Goal: Book appointment/travel/reservation

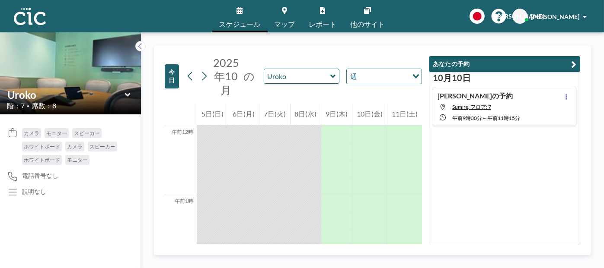
click at [331, 75] on icon at bounding box center [332, 76] width 5 height 3
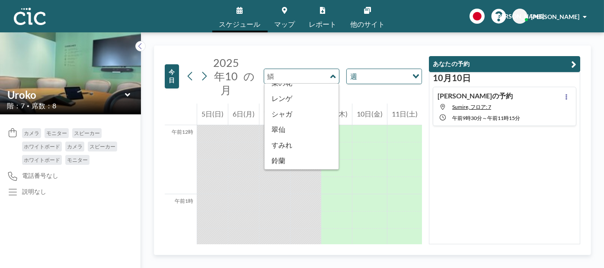
scroll to position [306, 0]
type input "Suisen"
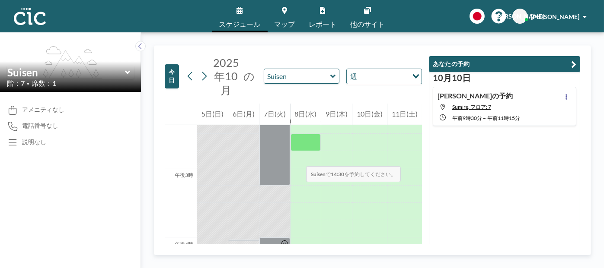
scroll to position [951, 0]
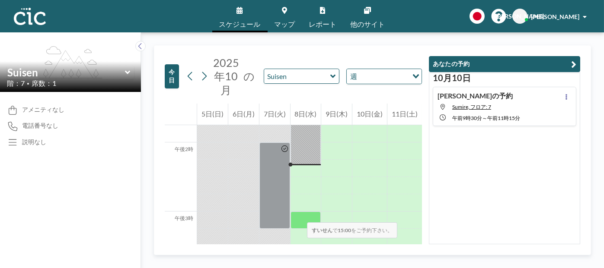
click at [298, 214] on div at bounding box center [306, 220] width 31 height 17
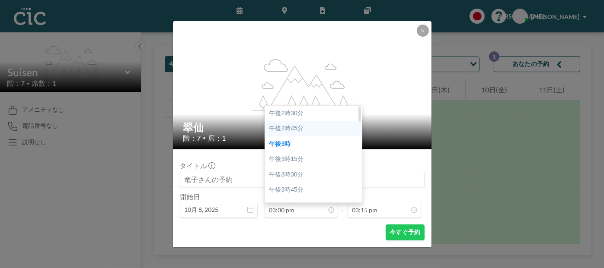
click at [297, 130] on font "午後2時45分" at bounding box center [286, 128] width 34 height 7
type input "02:45 pm"
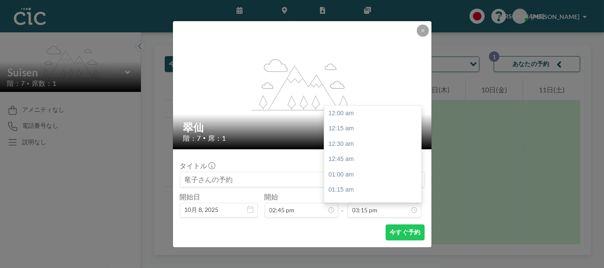
scroll to position [938, 0]
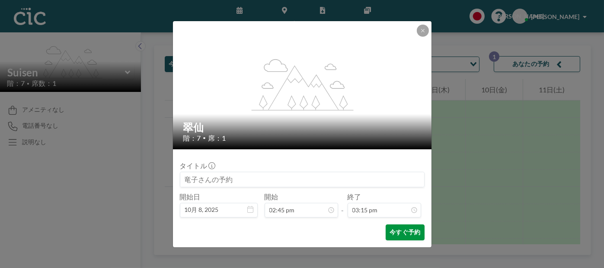
click at [400, 236] on font "今すぐ予約" at bounding box center [405, 233] width 31 height 8
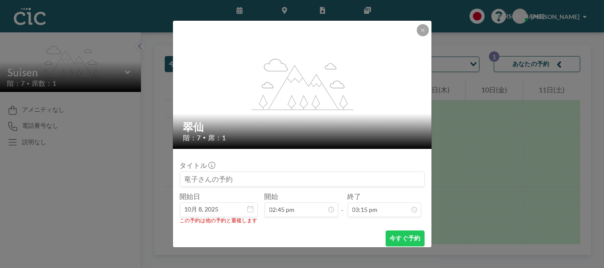
scroll to position [16, 0]
click at [420, 30] on icon at bounding box center [422, 30] width 5 height 5
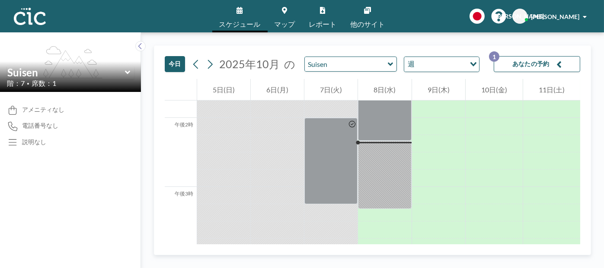
click at [388, 64] on icon at bounding box center [390, 63] width 5 height 3
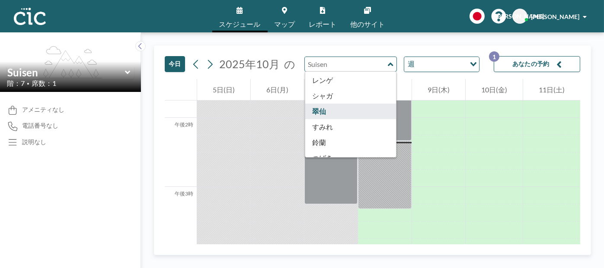
scroll to position [346, 0]
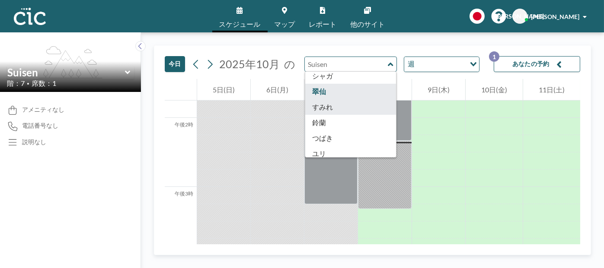
type input "Sumire"
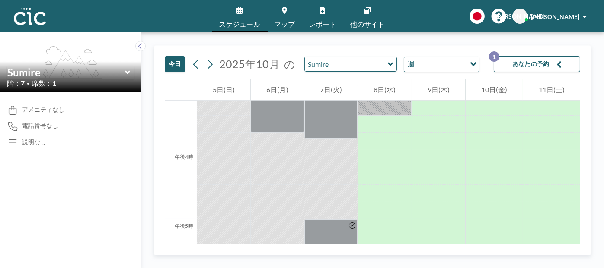
scroll to position [1038, 0]
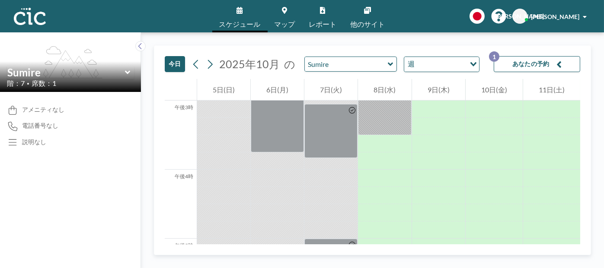
click at [388, 66] on icon at bounding box center [390, 63] width 5 height 3
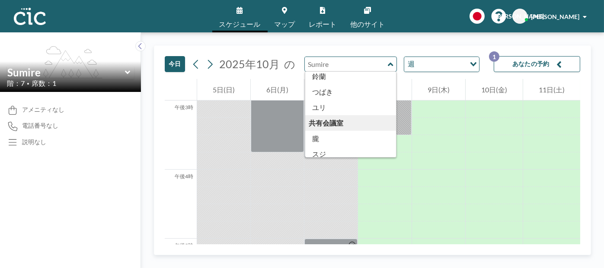
scroll to position [349, 0]
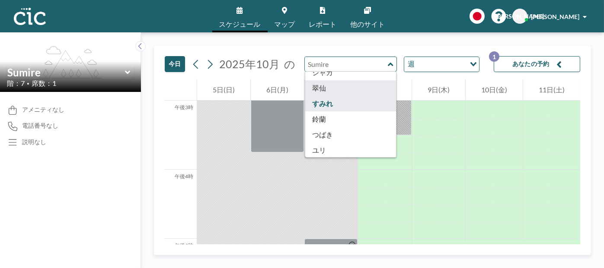
type input "Suisen"
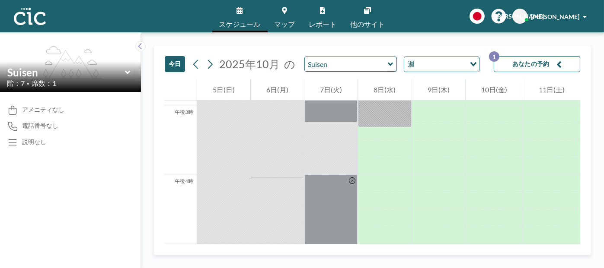
scroll to position [1038, 0]
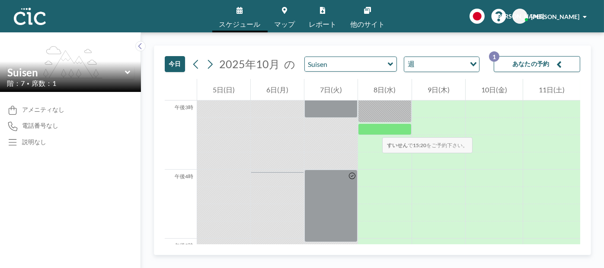
click at [374, 129] on div at bounding box center [384, 130] width 53 height 12
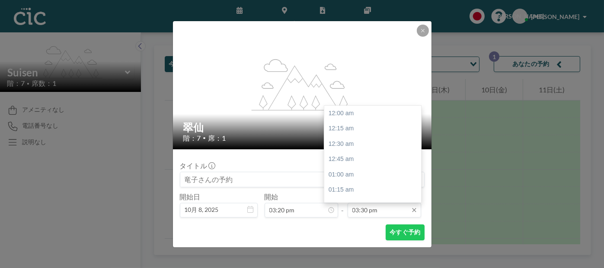
scroll to position [954, 0]
click at [365, 146] on div "午後4時" at bounding box center [374, 145] width 101 height 16
type input "04:00 pm"
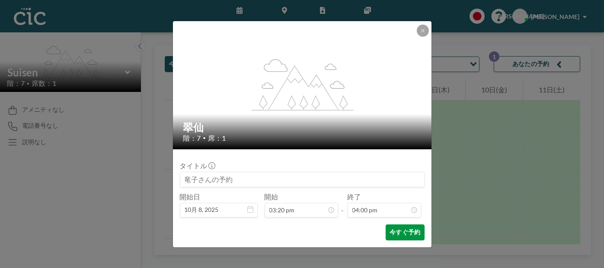
scroll to position [984, 0]
click at [397, 233] on font "今すぐ予約" at bounding box center [405, 232] width 31 height 7
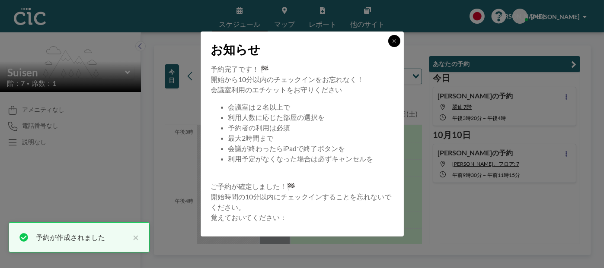
click at [395, 41] on icon at bounding box center [394, 40] width 5 height 5
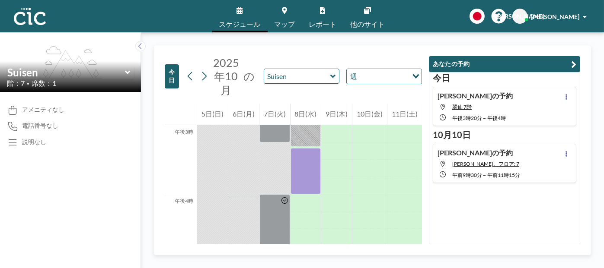
click at [282, 19] on link "マップ" at bounding box center [285, 16] width 35 height 32
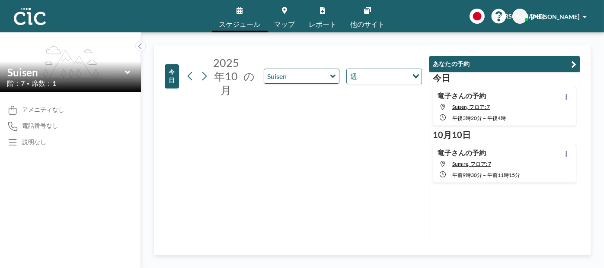
drag, startPoint x: 269, startPoint y: 25, endPoint x: 466, endPoint y: 150, distance: 233.4
click at [466, 150] on font "竜子さんの予約" at bounding box center [462, 153] width 48 height 8
type input "Sumire"
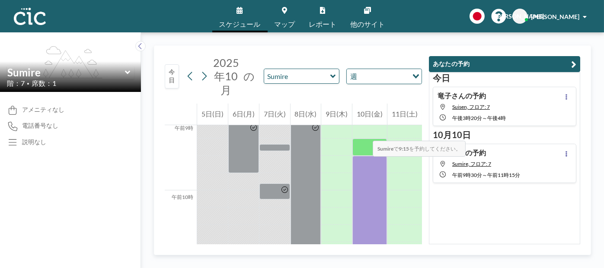
scroll to position [648, 0]
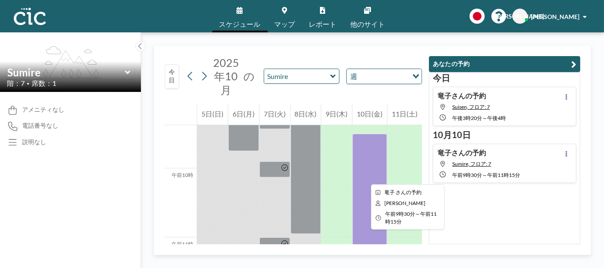
click at [364, 177] on div at bounding box center [369, 194] width 35 height 121
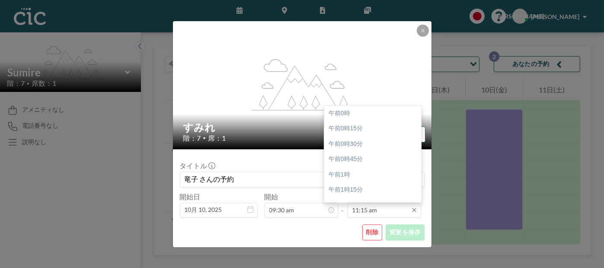
scroll to position [693, 0]
click at [361, 129] on font "午前11時30分" at bounding box center [348, 128] width 38 height 7
type input "11:30 am"
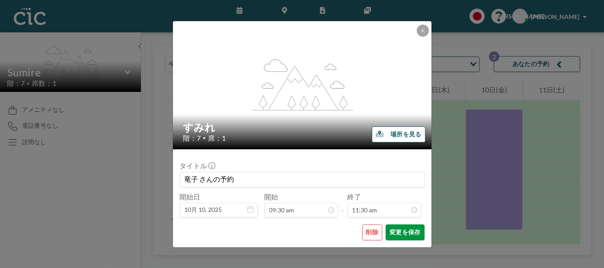
click at [403, 232] on font "変更を保存" at bounding box center [405, 232] width 31 height 7
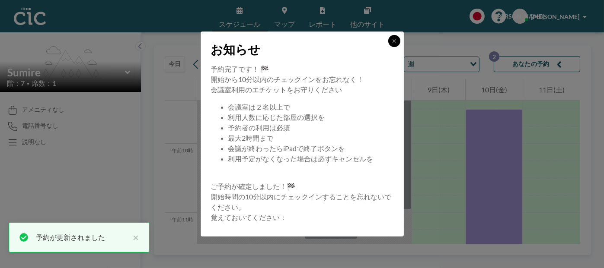
click at [394, 42] on icon at bounding box center [394, 40] width 3 height 3
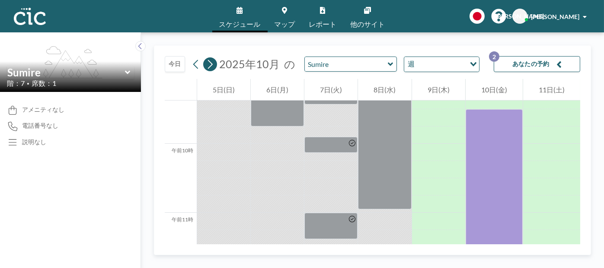
click at [210, 66] on icon at bounding box center [210, 64] width 5 height 9
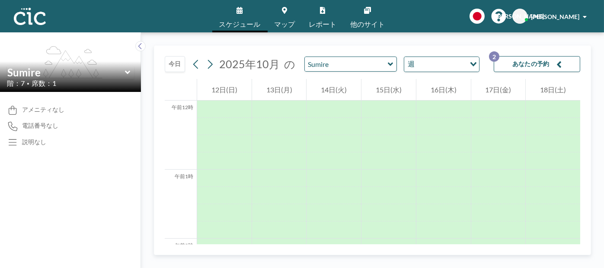
click at [388, 64] on icon at bounding box center [390, 63] width 5 height 3
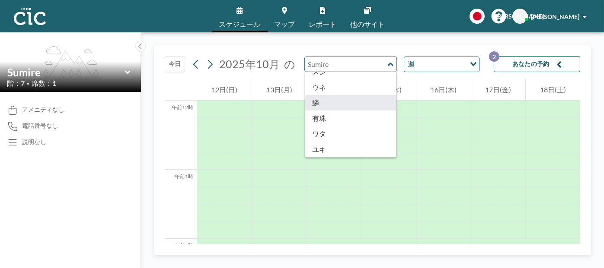
scroll to position [479, 0]
type input "Usu"
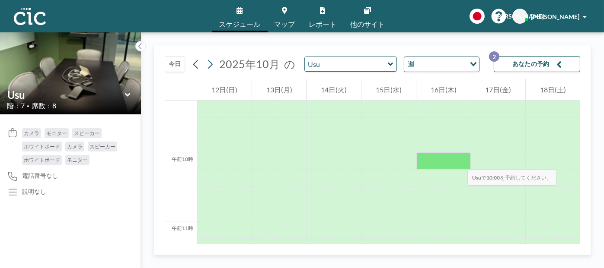
scroll to position [648, 0]
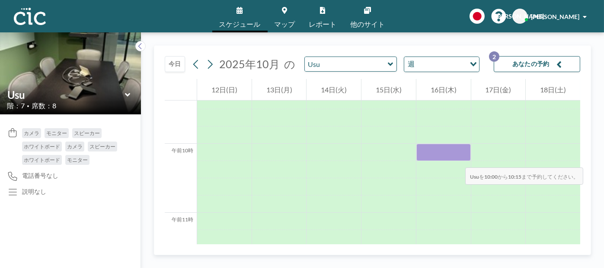
click at [457, 159] on div at bounding box center [443, 152] width 54 height 17
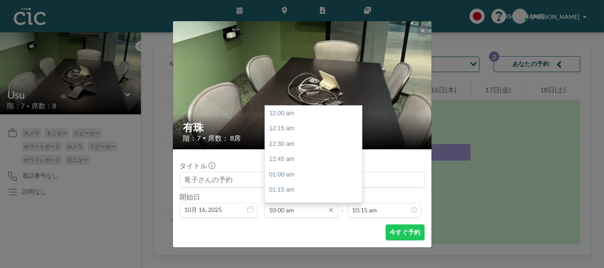
scroll to position [616, 0]
click at [308, 144] on div "午前10時30分" at bounding box center [315, 144] width 101 height 16
type input "10:30 am"
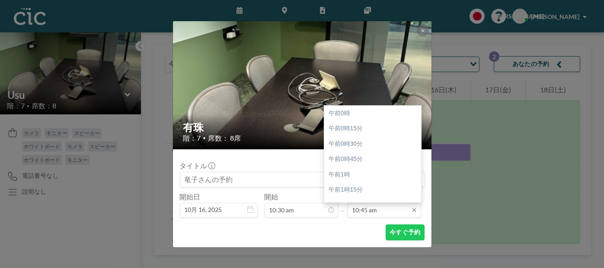
scroll to position [661, 0]
click at [372, 158] on div "午前11時30分" at bounding box center [374, 160] width 101 height 16
type input "11:30 am"
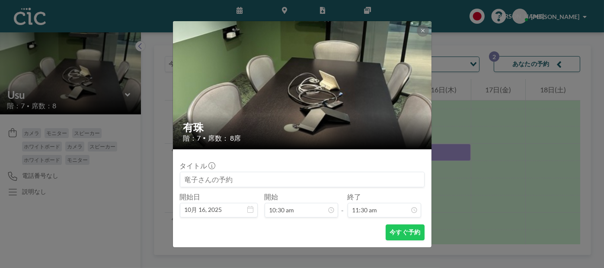
scroll to position [646, 0]
click at [403, 235] on font "今すぐ予約" at bounding box center [405, 232] width 31 height 7
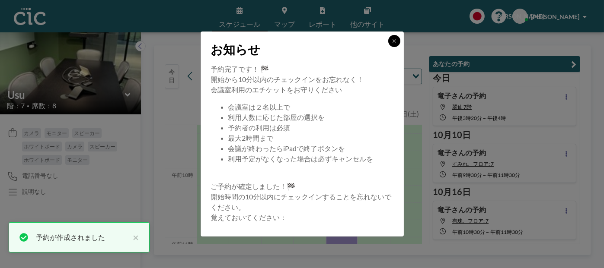
click at [396, 42] on icon at bounding box center [394, 40] width 5 height 5
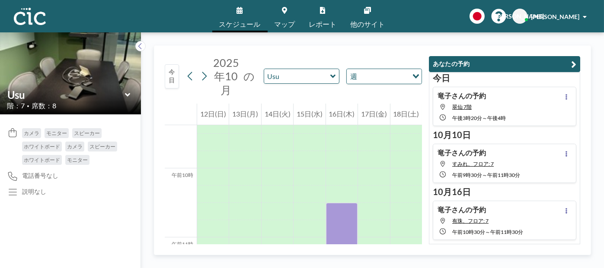
click at [333, 77] on icon at bounding box center [332, 76] width 5 height 3
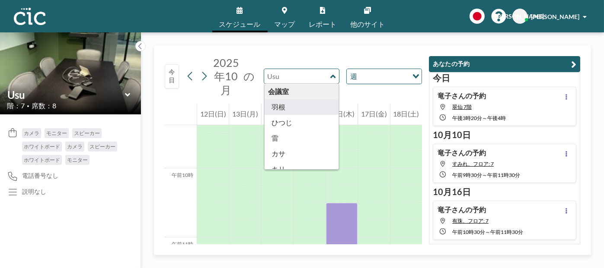
type input "Hane"
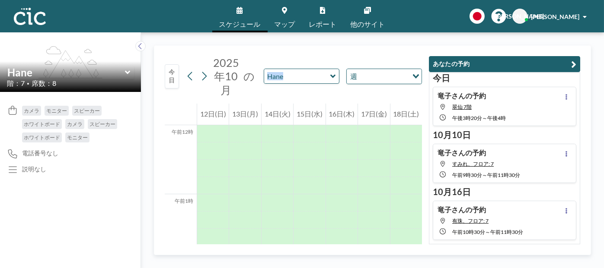
click at [334, 76] on icon at bounding box center [333, 76] width 6 height 9
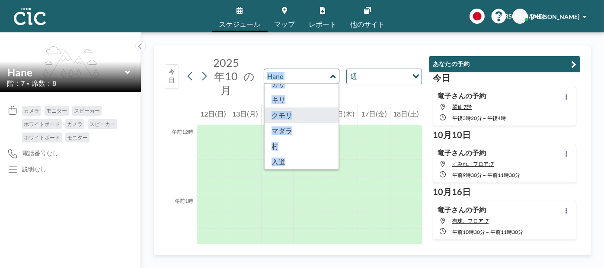
scroll to position [86, 0]
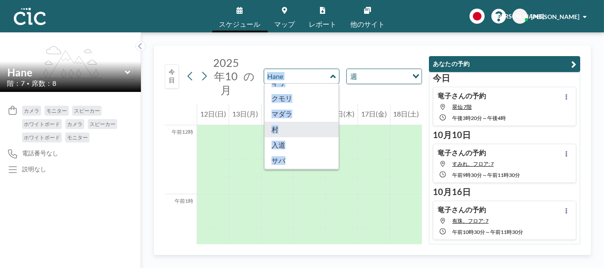
type input "Mura"
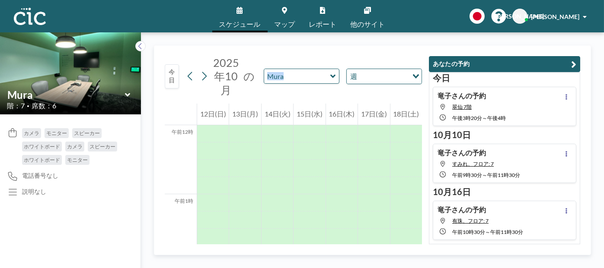
click at [333, 76] on icon at bounding box center [332, 76] width 5 height 3
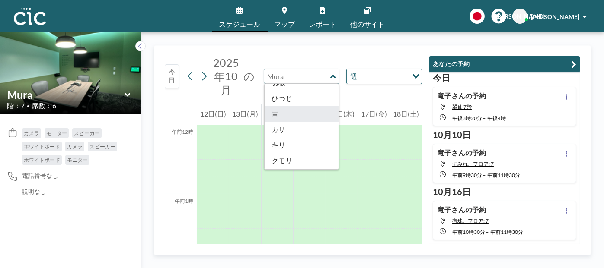
scroll to position [130, 0]
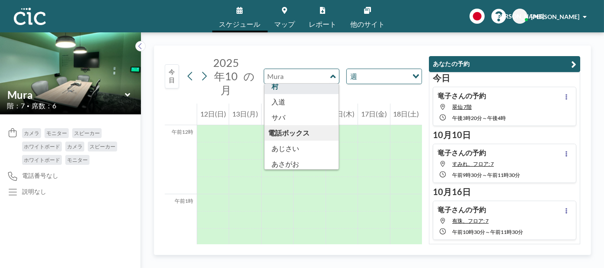
type input "Nyudo"
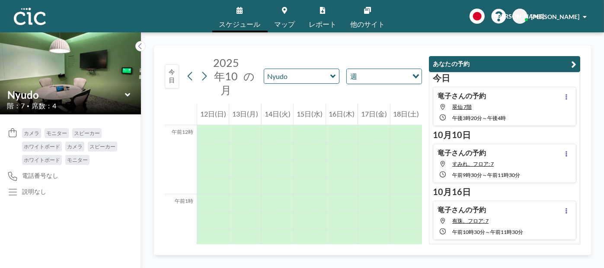
click at [334, 77] on icon at bounding box center [333, 76] width 6 height 9
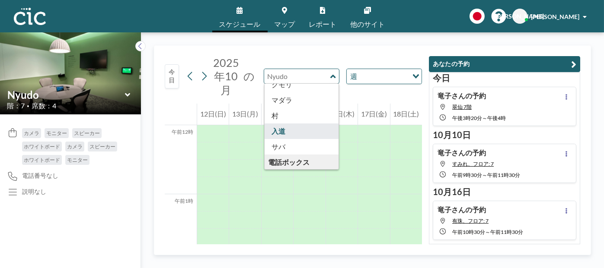
scroll to position [86, 0]
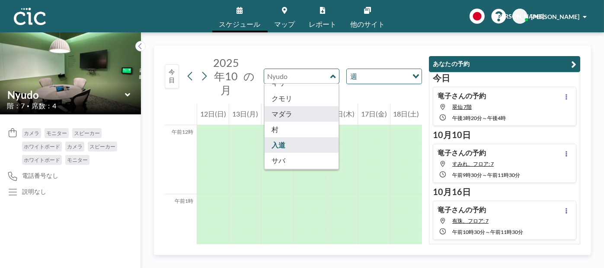
type input "Madara"
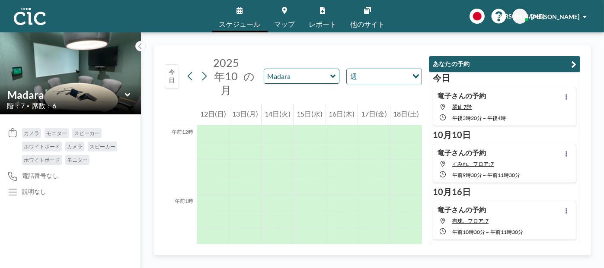
click at [332, 75] on icon at bounding box center [333, 76] width 6 height 9
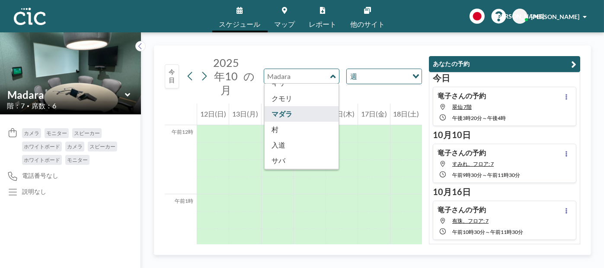
type input "Nyudo"
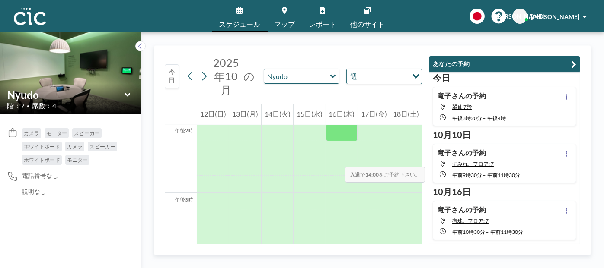
scroll to position [994, 0]
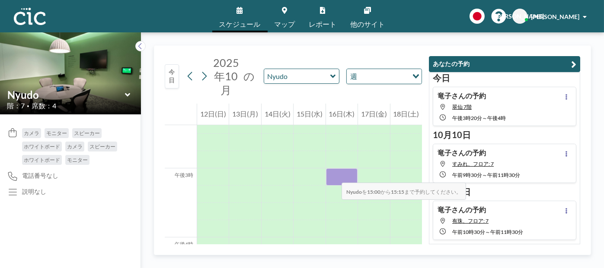
click at [333, 174] on div at bounding box center [342, 177] width 32 height 17
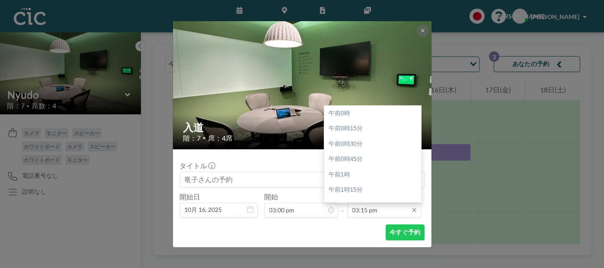
scroll to position [938, 0]
click at [358, 160] on div "午後4時" at bounding box center [374, 161] width 101 height 16
type input "04:00 pm"
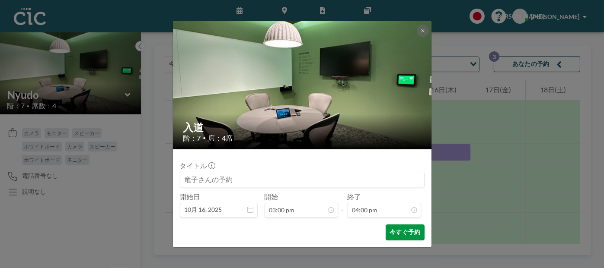
scroll to position [984, 0]
click at [407, 234] on font "今すぐ予約" at bounding box center [405, 232] width 31 height 7
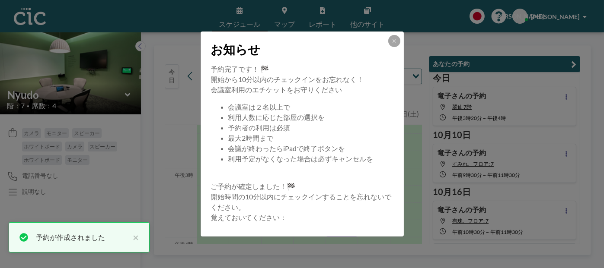
scroll to position [42, 0]
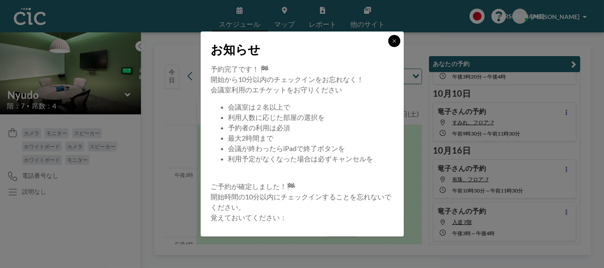
click at [392, 41] on icon at bounding box center [394, 40] width 5 height 5
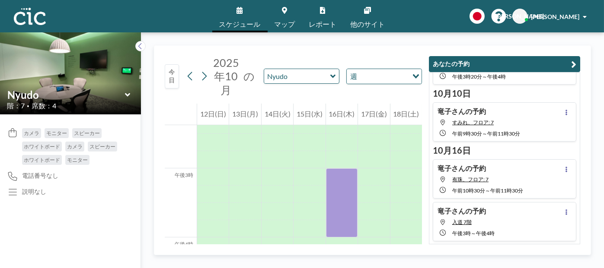
drag, startPoint x: 97, startPoint y: 1, endPoint x: 107, endPoint y: 16, distance: 18.1
click at [99, 6] on div "スケジュール マップ レポート 他のサイト 英語 ポーランド語 日本語 エスパニョーラ 竜[PERSON_NAME]" at bounding box center [302, 16] width 604 height 32
